Goal: Information Seeking & Learning: Learn about a topic

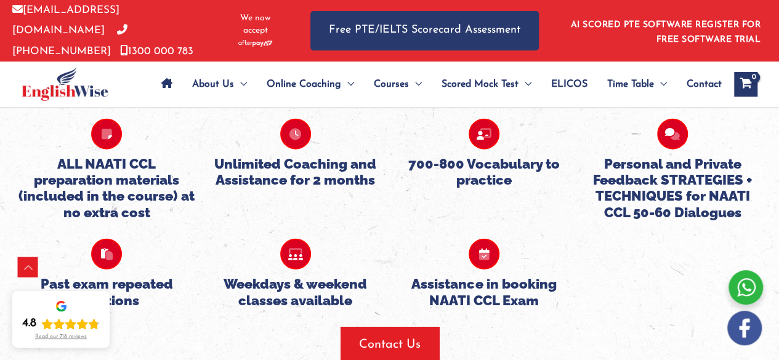
scroll to position [1392, 0]
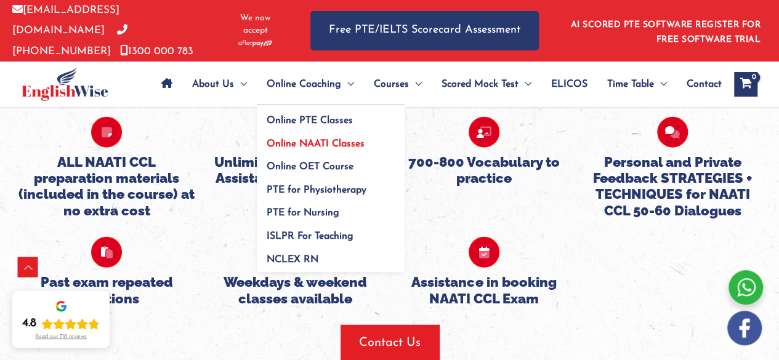
click at [326, 139] on span "Online NAATI Classes" at bounding box center [316, 144] width 98 height 10
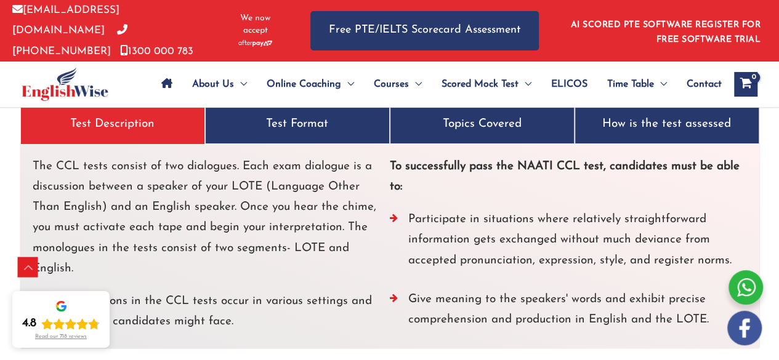
scroll to position [2395, 0]
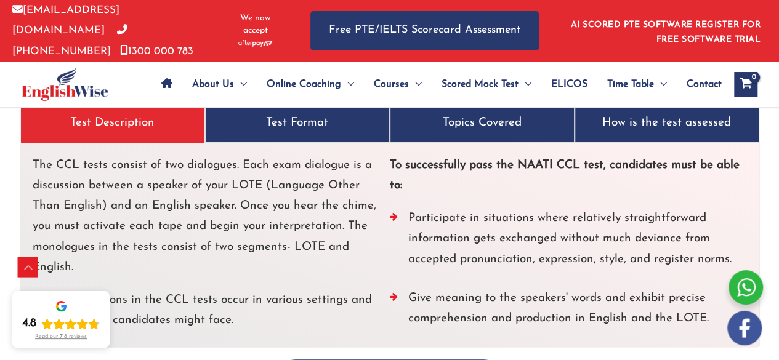
click at [294, 122] on p "Test Format" at bounding box center [297, 123] width 165 height 20
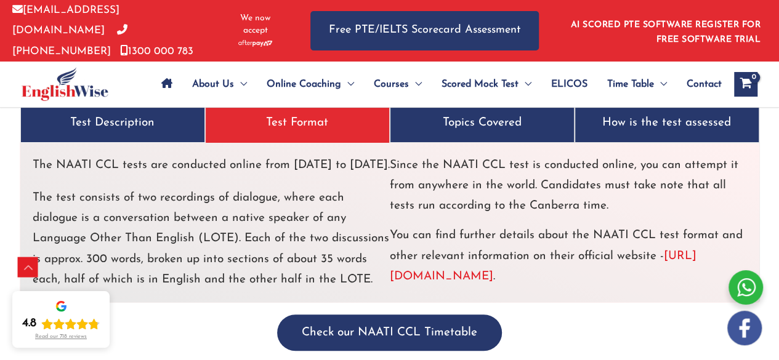
click at [514, 121] on p "Topics Covered" at bounding box center [482, 123] width 165 height 20
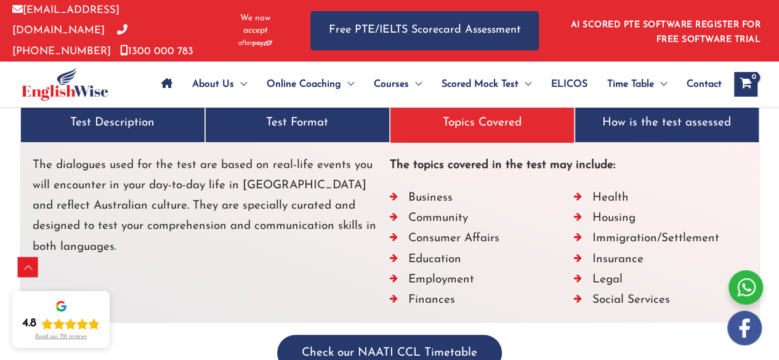
click at [632, 123] on p "How is the test assessed" at bounding box center [666, 123] width 165 height 20
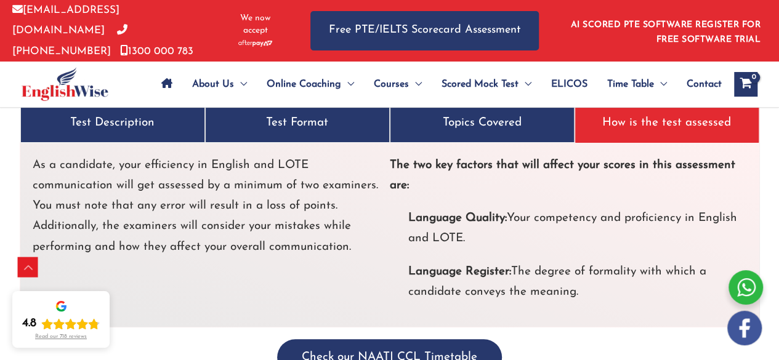
click at [525, 113] on p "Topics Covered" at bounding box center [482, 123] width 165 height 20
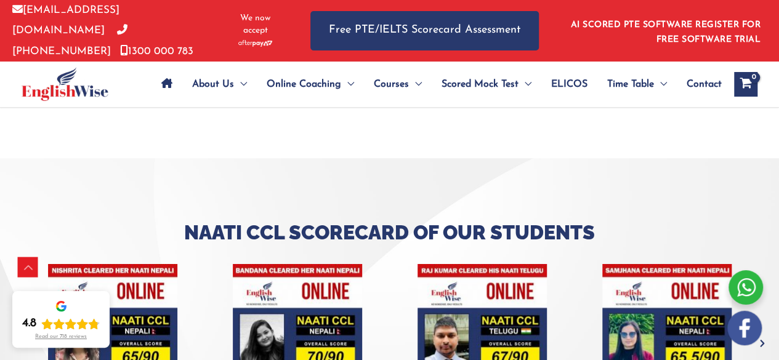
scroll to position [2667, 0]
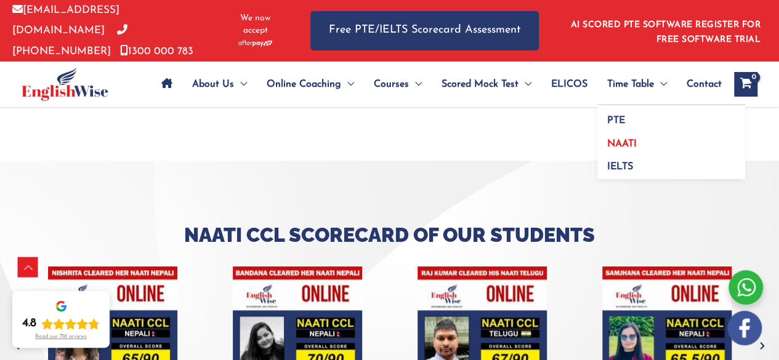
click at [625, 145] on span "NAATI" at bounding box center [622, 144] width 30 height 10
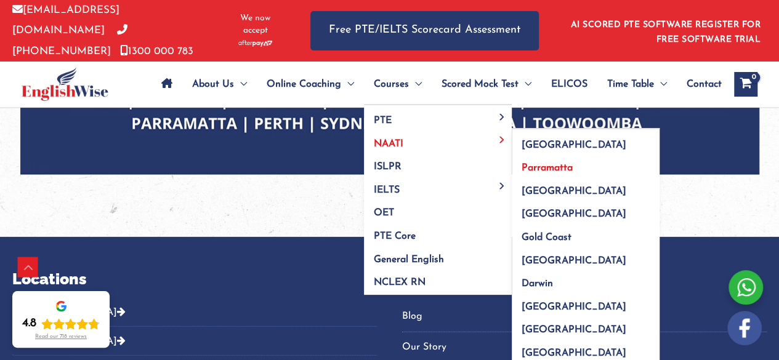
scroll to position [1274, 0]
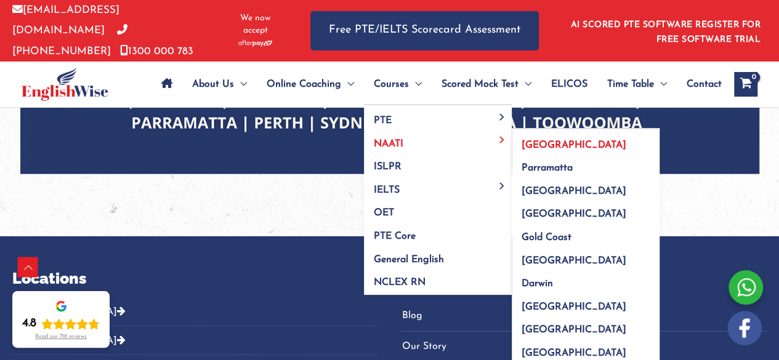
click at [549, 140] on span "[GEOGRAPHIC_DATA]" at bounding box center [574, 145] width 105 height 10
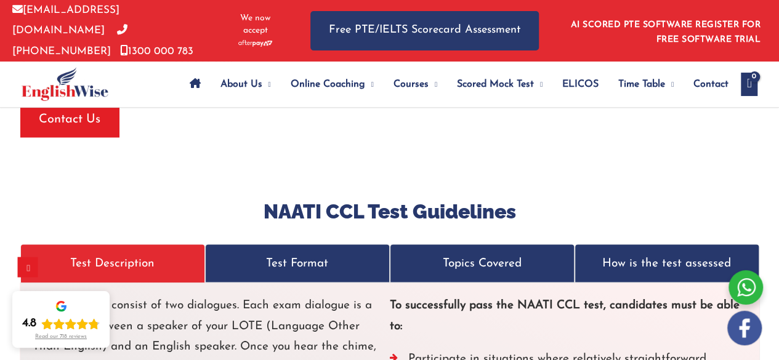
scroll to position [3413, 0]
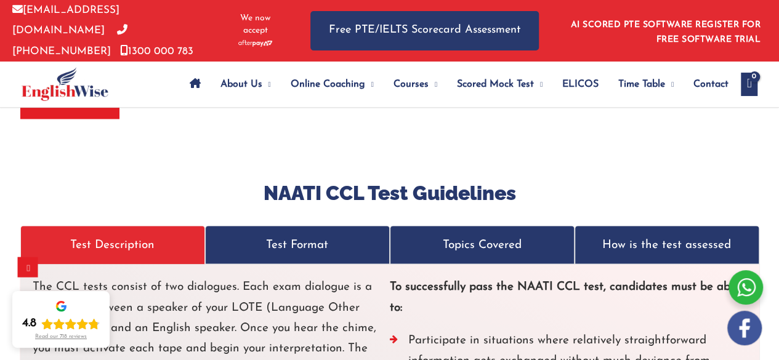
click at [506, 235] on p "Topics Covered" at bounding box center [482, 245] width 165 height 20
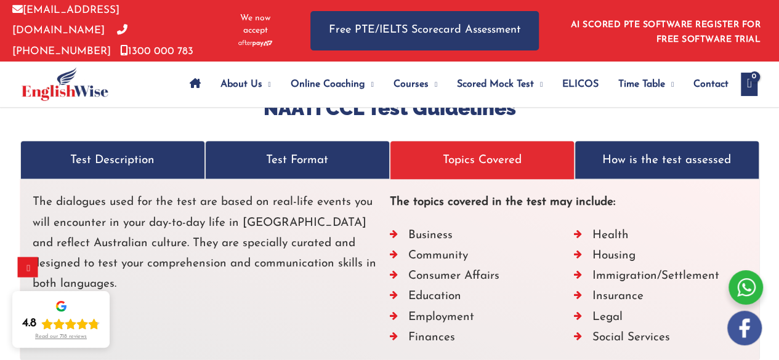
scroll to position [3495, 0]
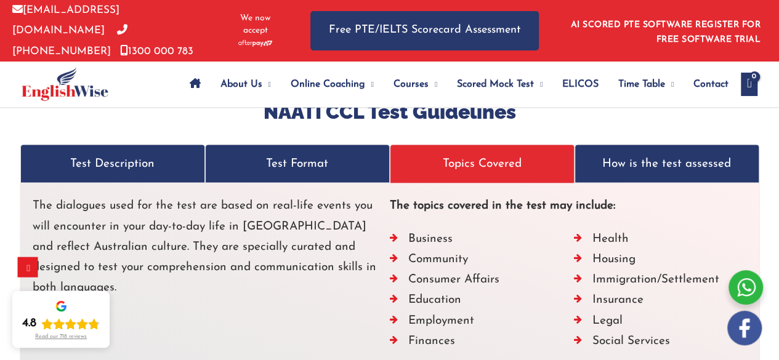
click at [658, 144] on link "How is the test assessed" at bounding box center [667, 163] width 185 height 39
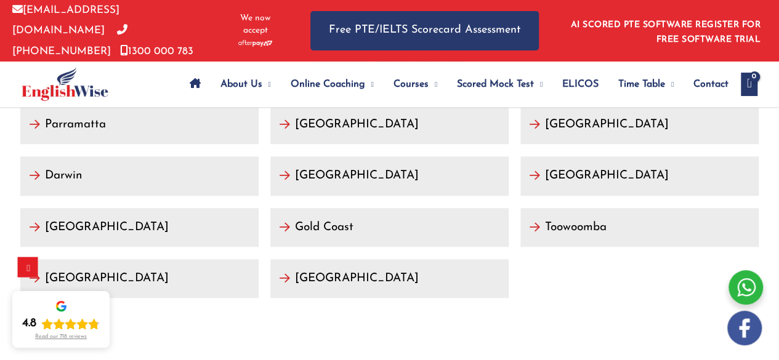
scroll to position [5132, 0]
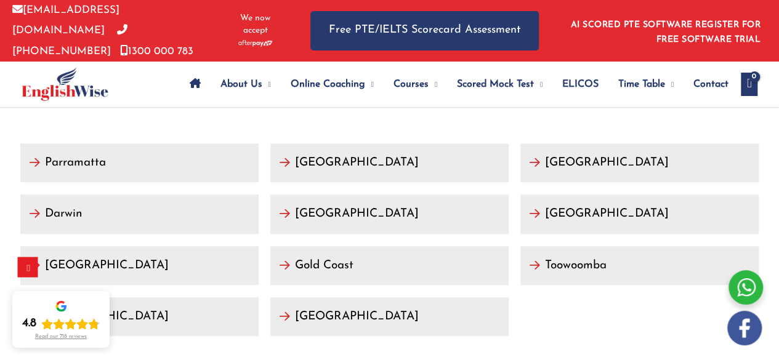
click at [63, 246] on link "[GEOGRAPHIC_DATA]" at bounding box center [139, 265] width 238 height 39
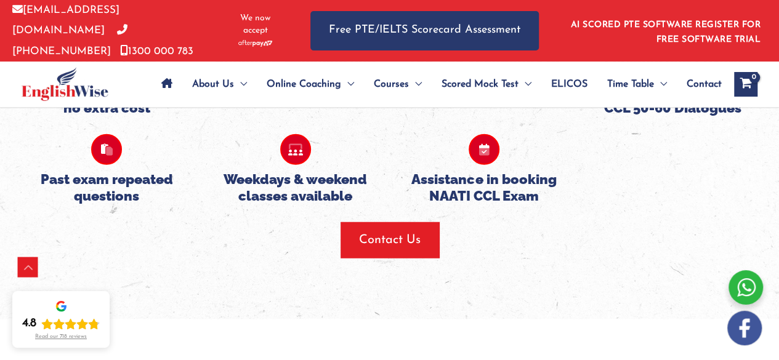
scroll to position [1494, 0]
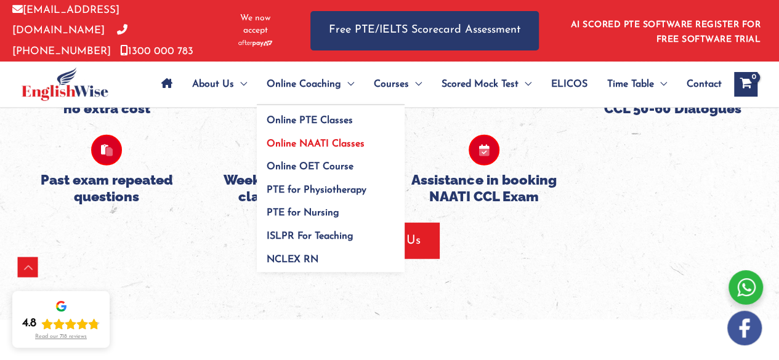
click at [326, 144] on span "Online NAATI Classes" at bounding box center [316, 144] width 98 height 10
